Goal: Entertainment & Leisure: Consume media (video, audio)

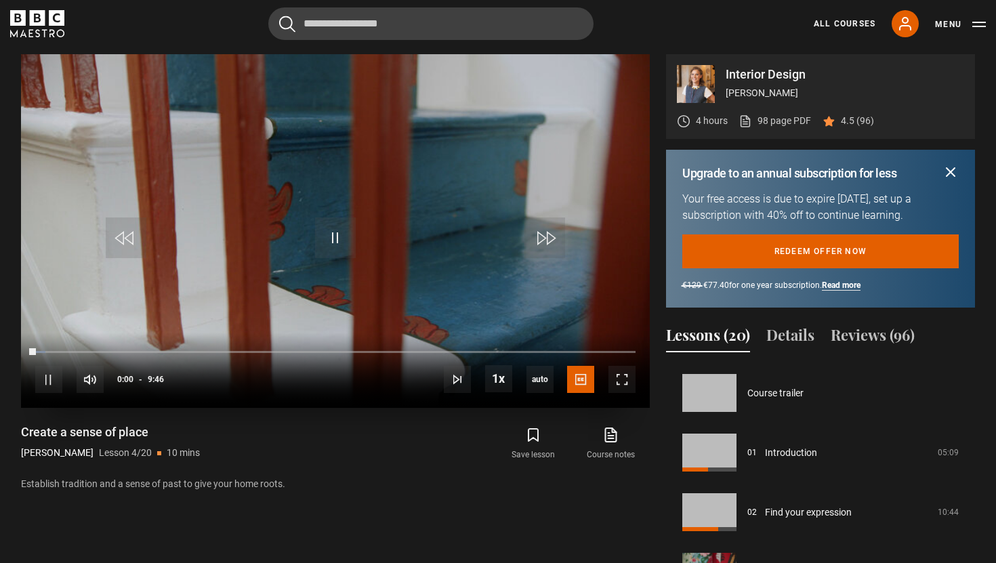
scroll to position [179, 0]
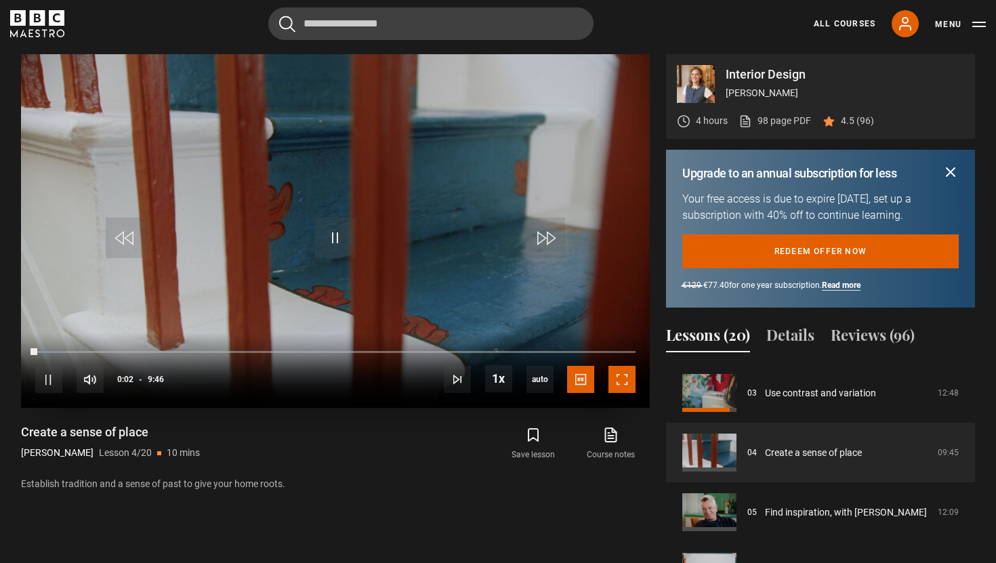
click at [628, 381] on span "Video Player" at bounding box center [622, 379] width 27 height 27
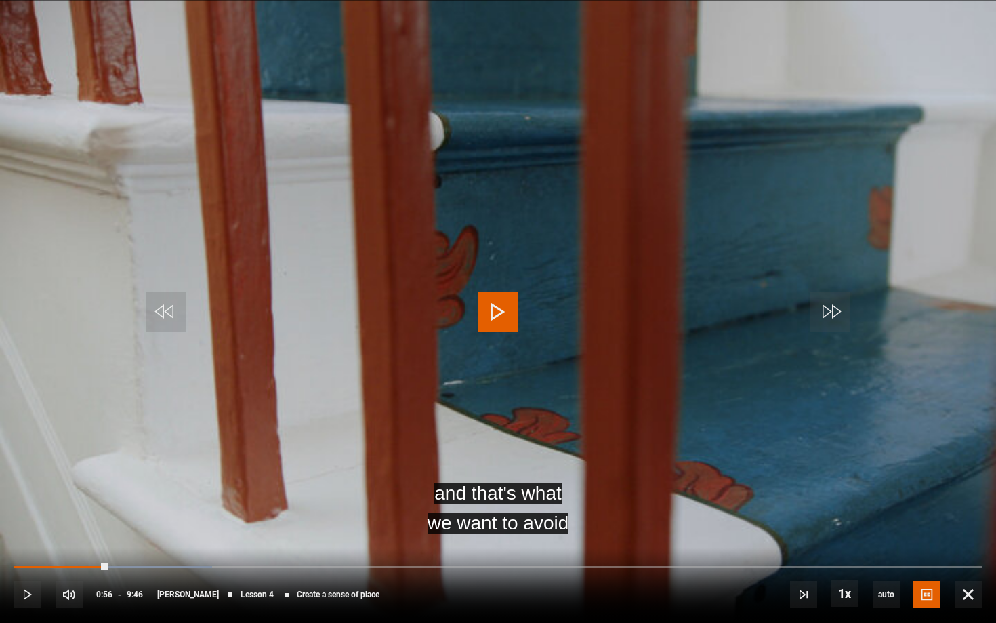
click at [490, 319] on span "Video Player" at bounding box center [498, 311] width 41 height 41
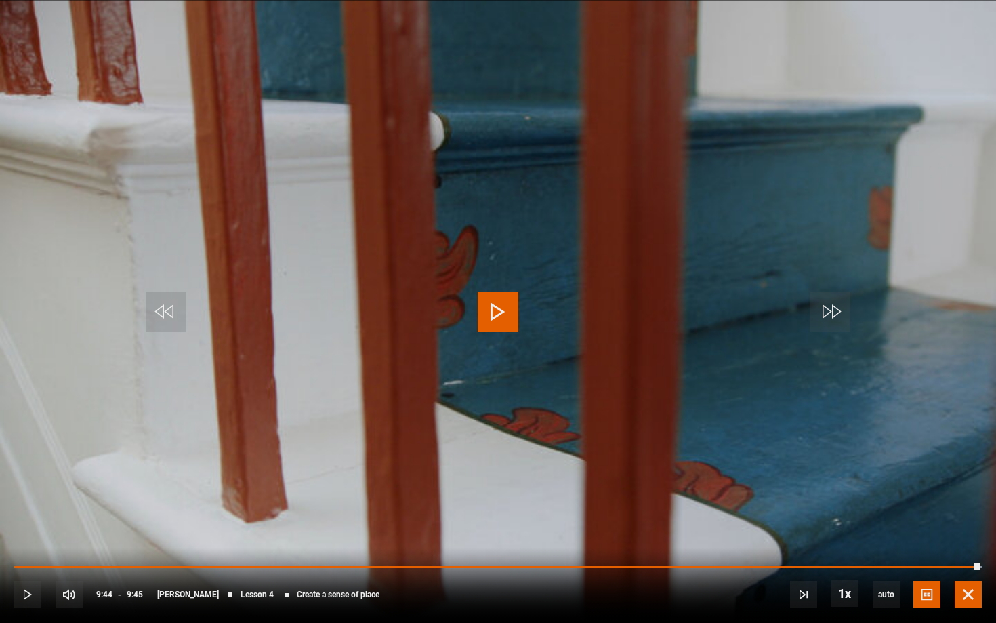
click at [967, 563] on span "Video Player" at bounding box center [968, 594] width 27 height 27
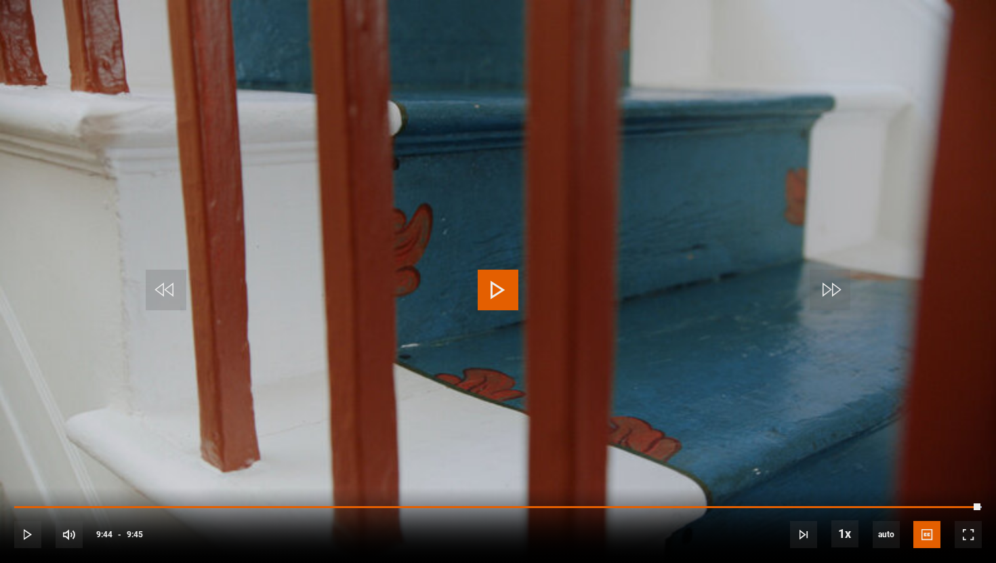
scroll to position [228, 0]
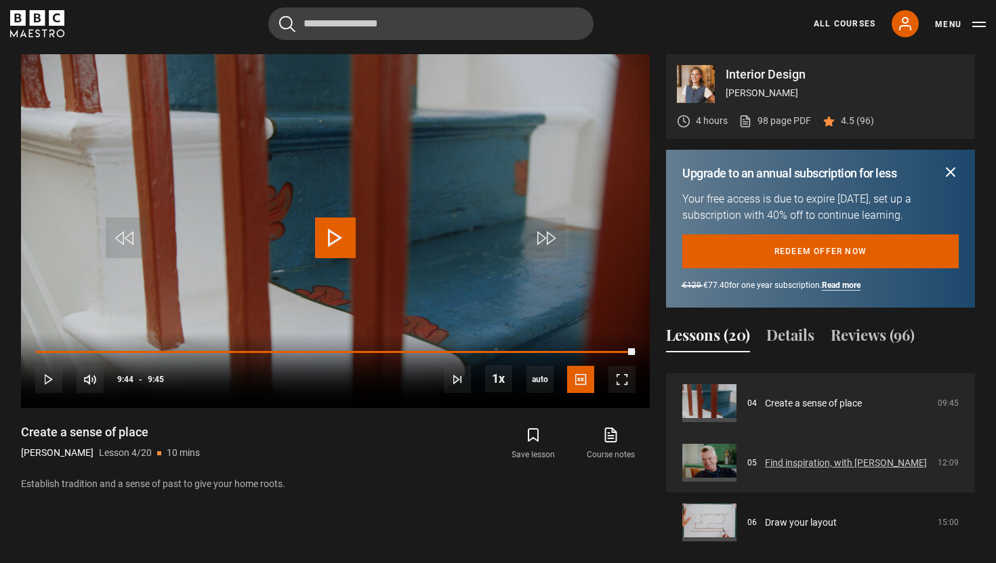
click at [765, 469] on link "Find inspiration, with [PERSON_NAME]" at bounding box center [846, 463] width 162 height 14
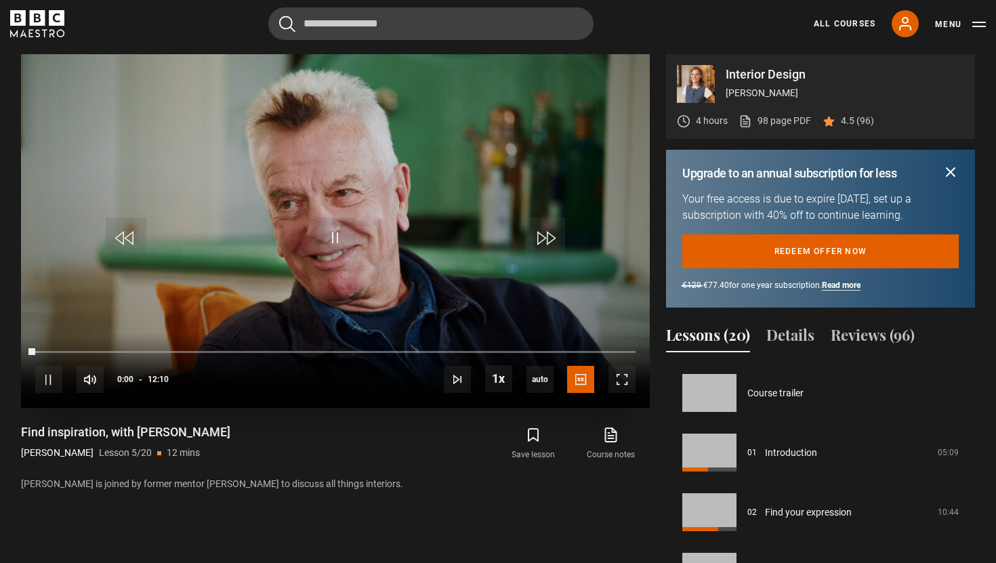
scroll to position [239, 0]
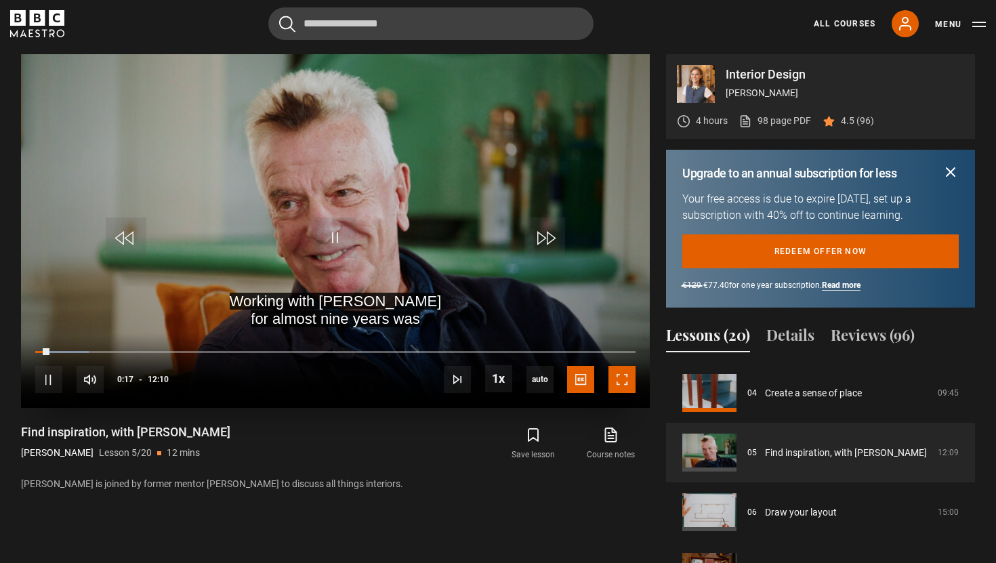
click at [627, 378] on span "Video Player" at bounding box center [622, 379] width 27 height 27
